Goal: Task Accomplishment & Management: Complete application form

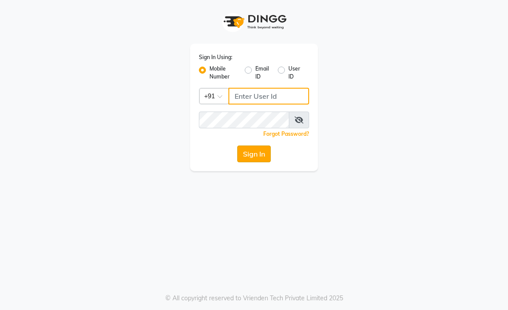
type input "9216555560"
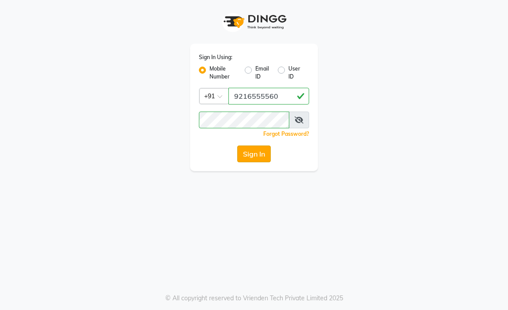
click at [251, 156] on button "Sign In" at bounding box center [254, 154] width 34 height 17
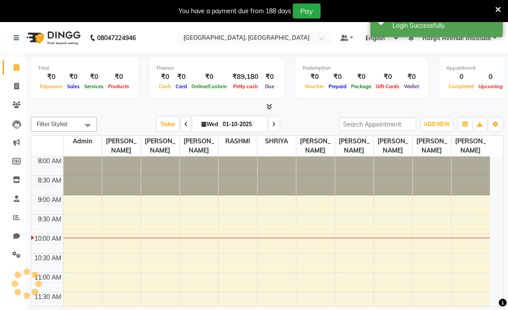
click at [496, 8] on icon at bounding box center [499, 10] width 6 height 8
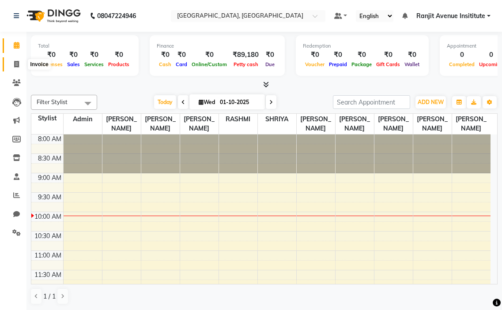
click at [19, 62] on icon at bounding box center [16, 64] width 5 height 7
select select "service"
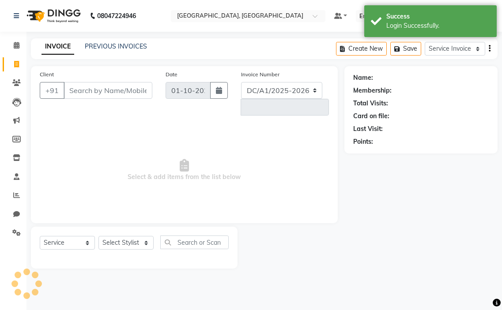
select select "8033"
type input "0444"
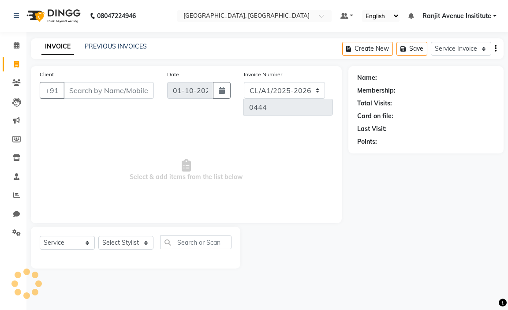
click at [101, 86] on input "Client" at bounding box center [109, 90] width 90 height 17
click at [122, 94] on input "Client" at bounding box center [109, 90] width 90 height 17
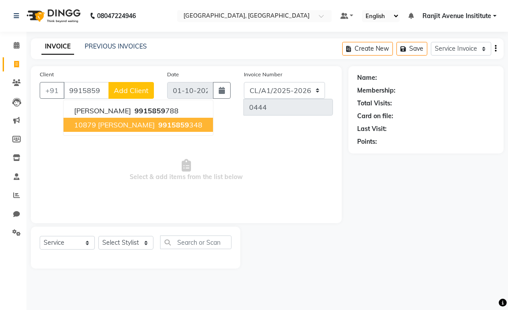
click at [123, 125] on span "10879 [PERSON_NAME]" at bounding box center [114, 124] width 81 height 9
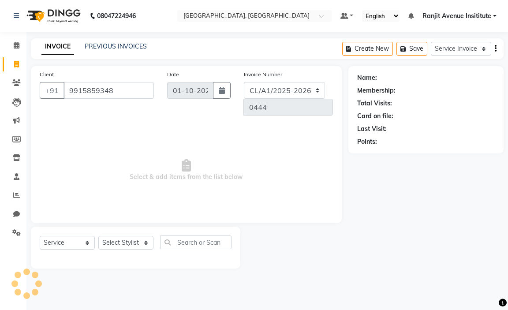
type input "9915859348"
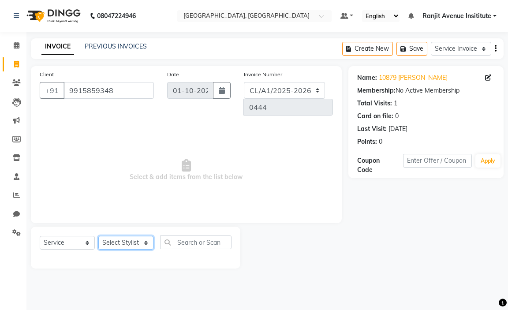
click at [123, 236] on select "Select Stylist Admin [PERSON_NAME] [PERSON_NAME] [PERSON_NAME] Avenue Insititut…" at bounding box center [125, 243] width 55 height 14
select select "71532"
click at [98, 236] on select "Select Stylist Admin [PERSON_NAME] [PERSON_NAME] [PERSON_NAME] Avenue Insititut…" at bounding box center [125, 243] width 55 height 14
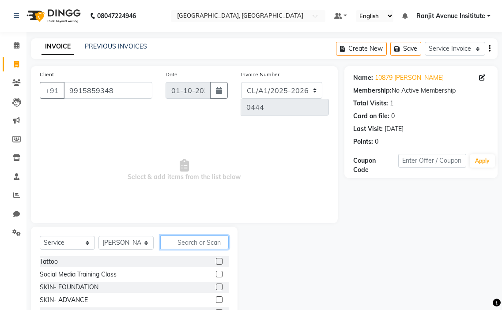
click at [179, 240] on input "text" at bounding box center [194, 243] width 68 height 14
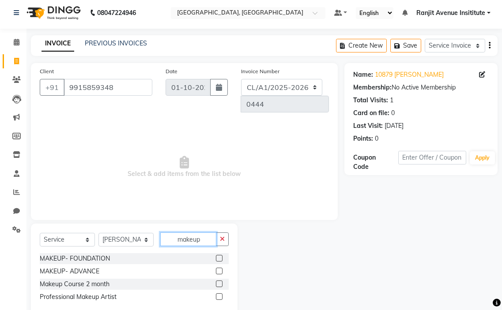
scroll to position [23, 0]
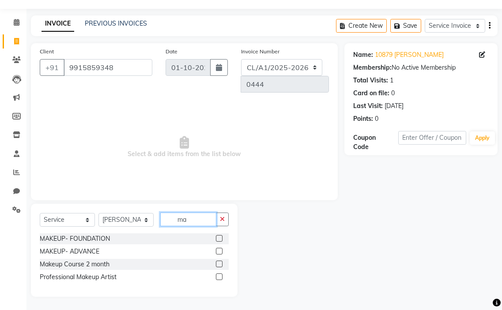
type input "m"
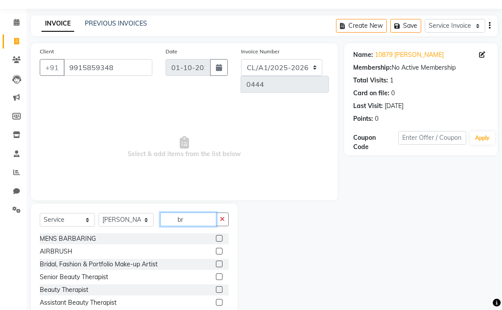
scroll to position [0, 0]
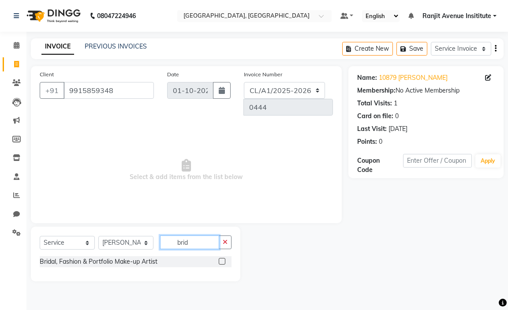
type input "brid"
click at [221, 263] on label at bounding box center [222, 261] width 7 height 7
click at [221, 263] on input "checkbox" at bounding box center [222, 262] width 6 height 6
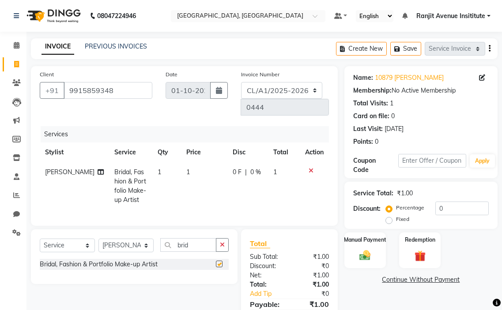
checkbox input "false"
click at [186, 171] on span "1" at bounding box center [188, 172] width 4 height 8
select select "71532"
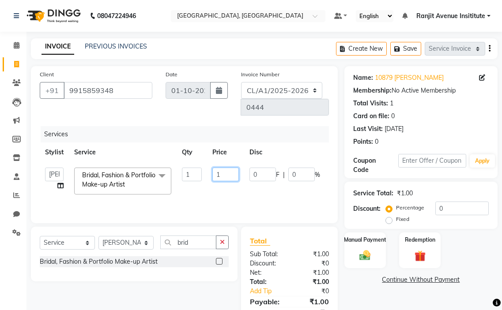
click at [221, 177] on input "1" at bounding box center [225, 175] width 26 height 14
type input "40000"
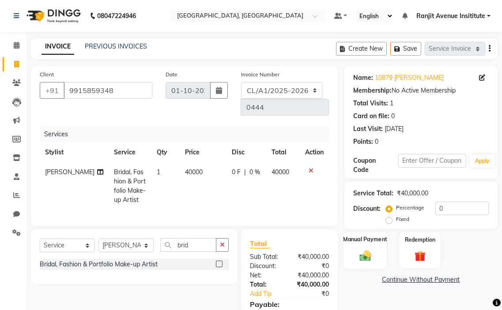
drag, startPoint x: 353, startPoint y: 256, endPoint x: 362, endPoint y: 253, distance: 9.8
click at [357, 254] on div "Manual Payment" at bounding box center [364, 250] width 43 height 37
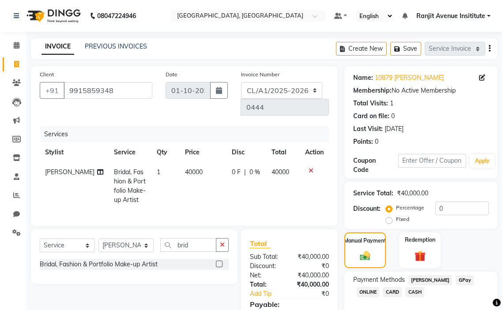
click at [417, 295] on span "CASH" at bounding box center [414, 292] width 19 height 10
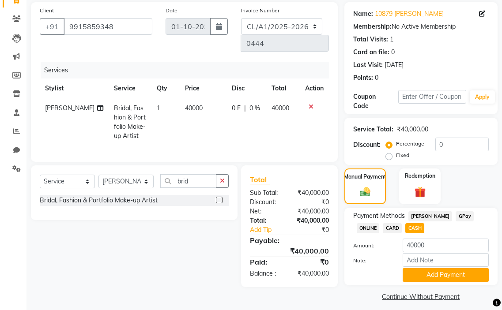
scroll to position [71, 0]
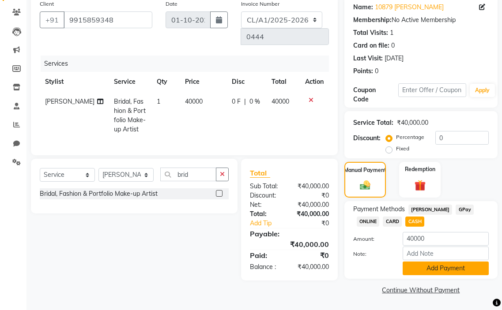
click at [440, 264] on button "Add Payment" at bounding box center [445, 269] width 86 height 14
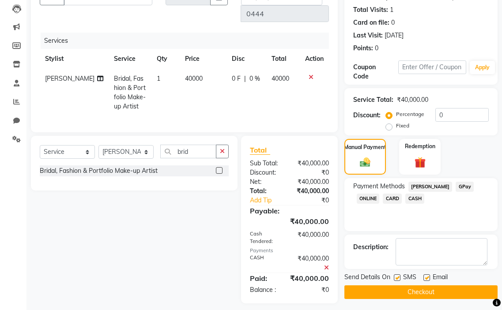
scroll to position [107, 0]
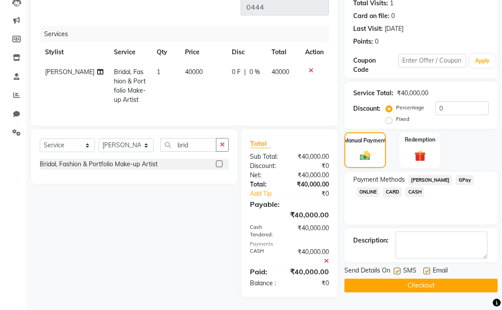
click at [442, 280] on button "Checkout" at bounding box center [420, 286] width 153 height 14
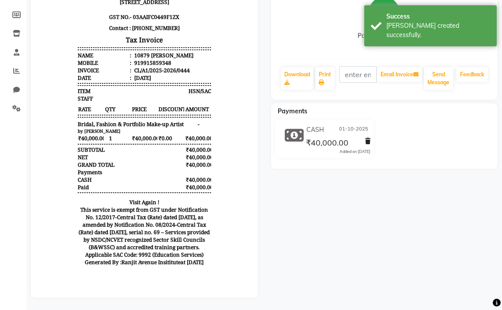
scroll to position [132, 0]
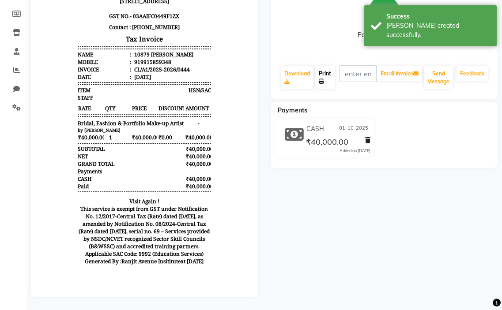
click at [321, 79] on icon at bounding box center [321, 81] width 5 height 5
click at [325, 74] on link "Print" at bounding box center [324, 77] width 19 height 23
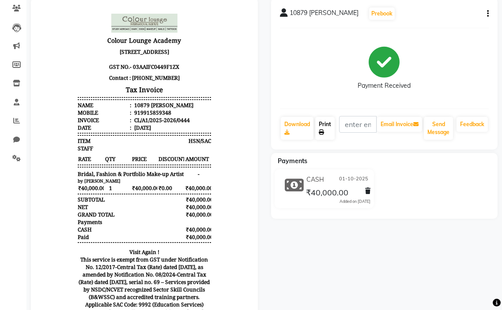
scroll to position [0, 0]
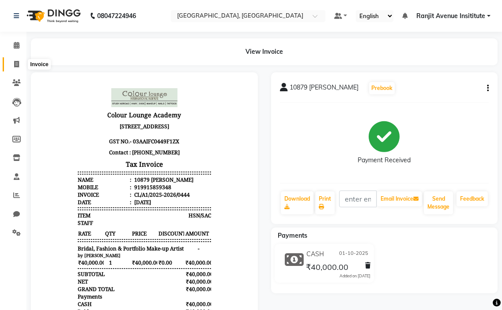
drag, startPoint x: 15, startPoint y: 67, endPoint x: 27, endPoint y: 68, distance: 12.4
click at [15, 67] on icon at bounding box center [16, 64] width 5 height 7
select select "service"
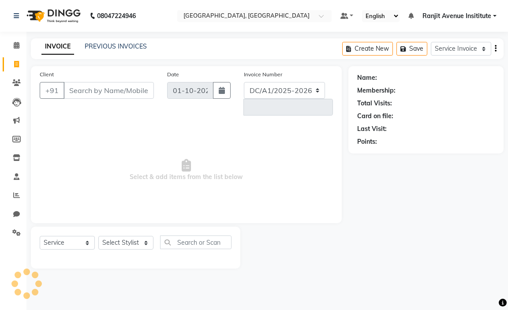
select select "8033"
type input "0445"
click at [97, 87] on input "Client" at bounding box center [109, 90] width 90 height 17
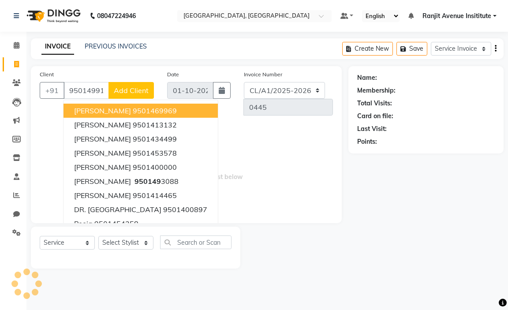
type input "9501499139"
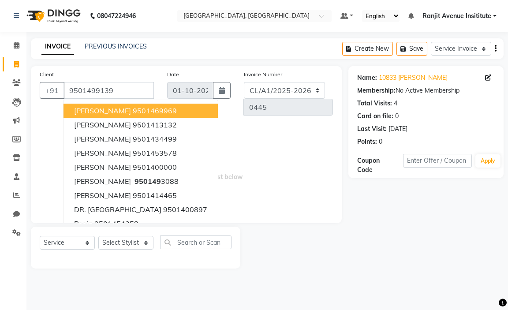
click at [287, 204] on span "Select & add items from the list below" at bounding box center [186, 170] width 293 height 88
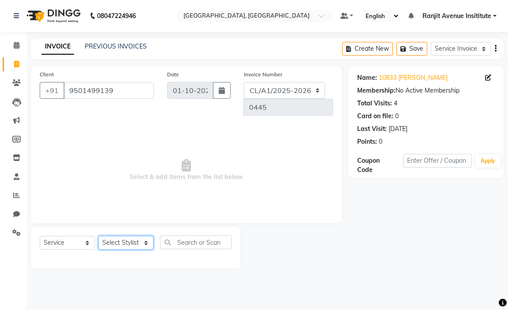
click at [139, 245] on select "Select Stylist Admin [PERSON_NAME] [PERSON_NAME] [PERSON_NAME] Avenue Insititut…" at bounding box center [125, 243] width 55 height 14
select select "71526"
click at [98, 236] on select "Select Stylist Admin [PERSON_NAME] [PERSON_NAME] [PERSON_NAME] Avenue Insititut…" at bounding box center [125, 243] width 55 height 14
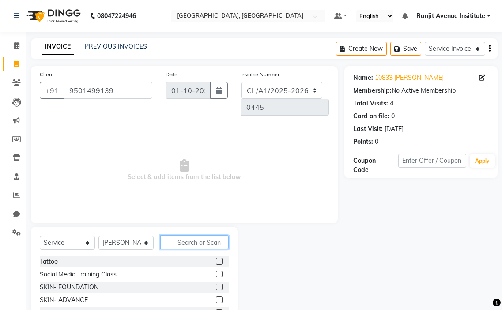
click at [197, 244] on input "text" at bounding box center [194, 243] width 68 height 14
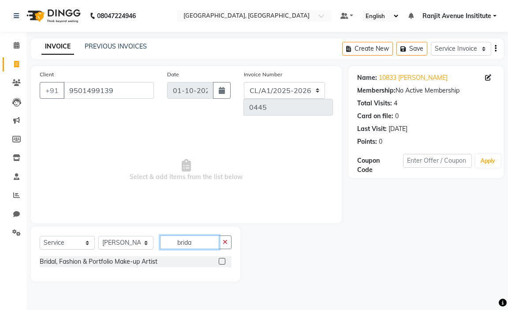
type input "brida"
click at [222, 263] on label at bounding box center [222, 261] width 7 height 7
click at [222, 263] on input "checkbox" at bounding box center [222, 262] width 6 height 6
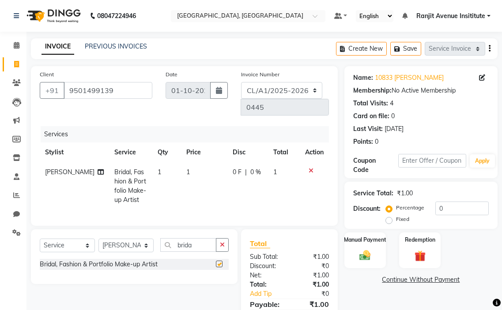
checkbox input "false"
click at [195, 174] on td "1" at bounding box center [204, 186] width 46 height 48
select select "71526"
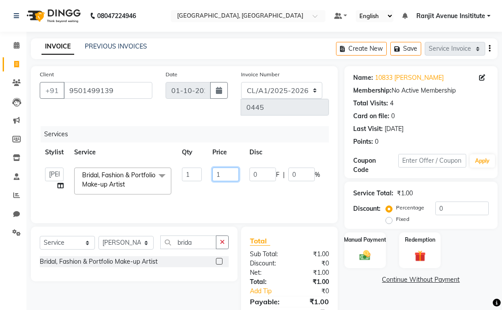
click at [231, 176] on input "1" at bounding box center [225, 175] width 26 height 14
type input "15000"
click at [364, 251] on img at bounding box center [365, 255] width 19 height 13
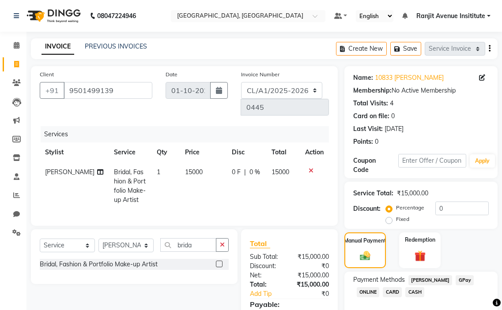
click at [459, 278] on span "GPay" at bounding box center [464, 280] width 18 height 10
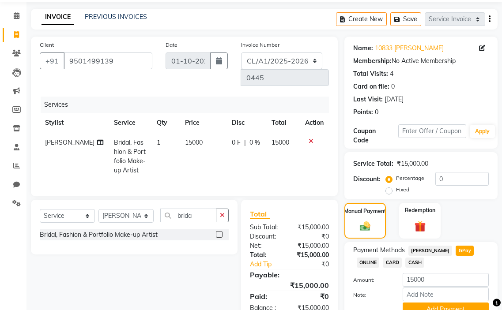
scroll to position [71, 0]
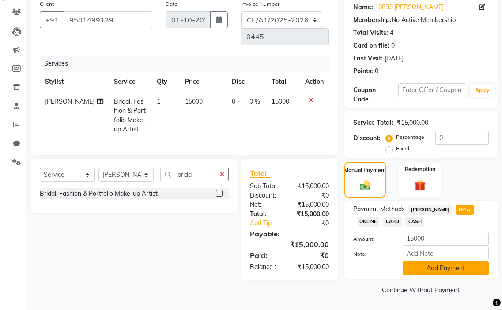
click at [436, 271] on button "Add Payment" at bounding box center [445, 269] width 86 height 14
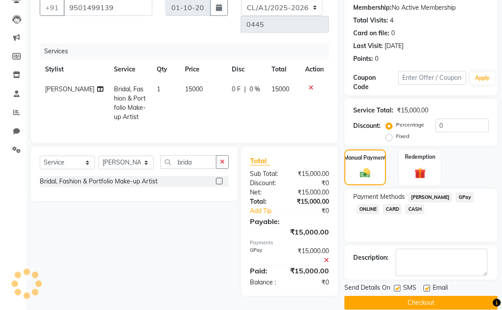
scroll to position [96, 0]
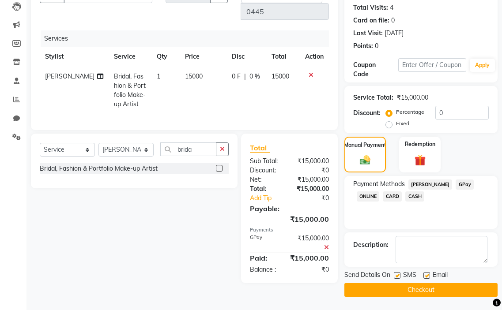
click at [408, 293] on button "Checkout" at bounding box center [420, 290] width 153 height 14
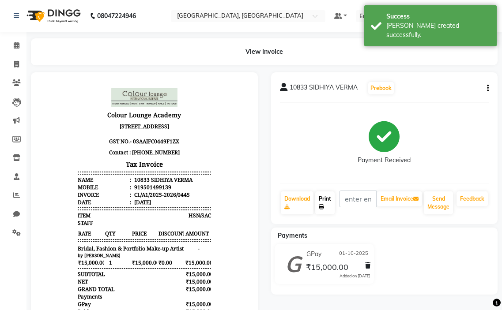
click at [316, 201] on link "Print" at bounding box center [324, 203] width 19 height 23
click at [323, 209] on icon at bounding box center [321, 206] width 5 height 5
drag, startPoint x: 18, startPoint y: 45, endPoint x: 13, endPoint y: 41, distance: 5.9
click at [19, 46] on icon at bounding box center [17, 45] width 6 height 7
